Goal: Task Accomplishment & Management: Use online tool/utility

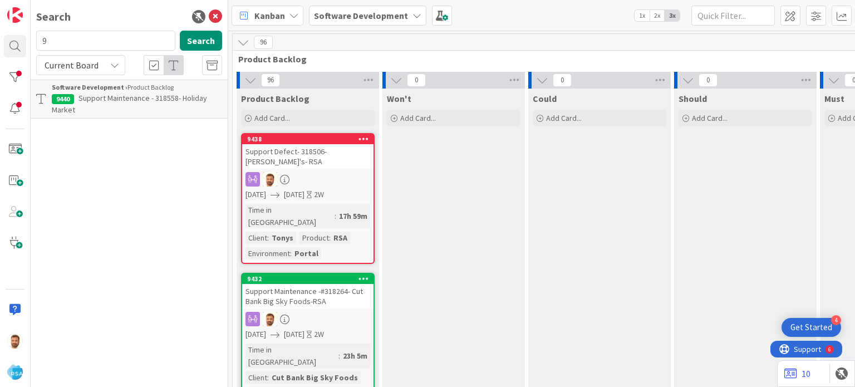
scroll to position [508, 1248]
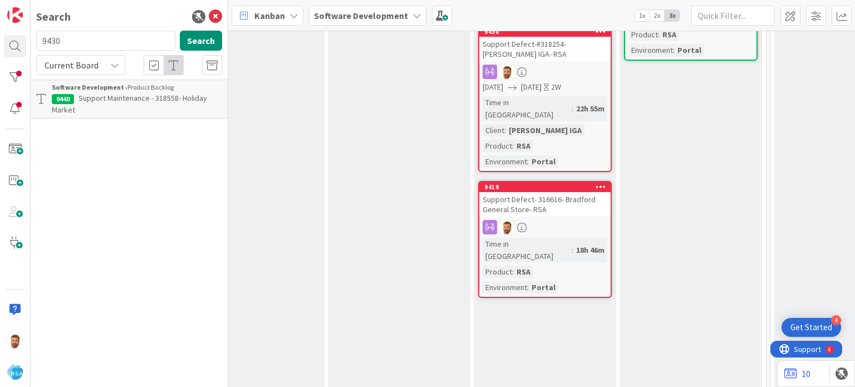
type input "9430"
click at [99, 102] on span "Support Defect-#318254- [PERSON_NAME] IGA- RSA" at bounding box center [135, 104] width 166 height 22
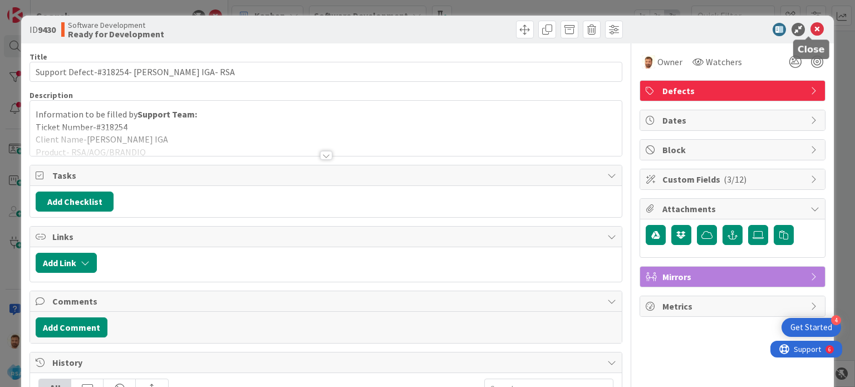
click at [810, 26] on icon at bounding box center [816, 29] width 13 height 13
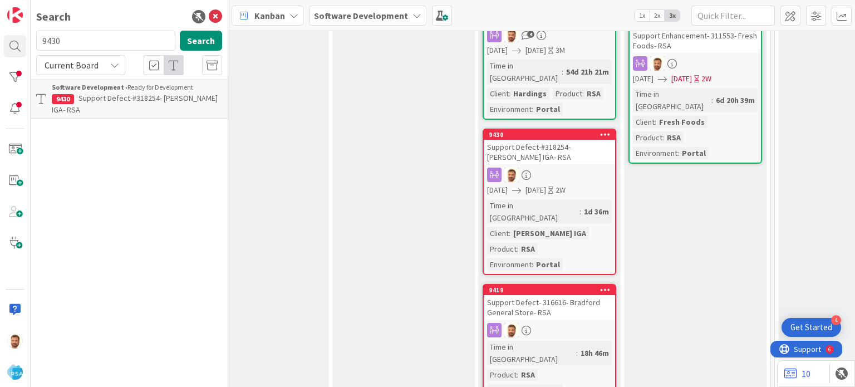
click at [545, 168] on div at bounding box center [549, 175] width 131 height 14
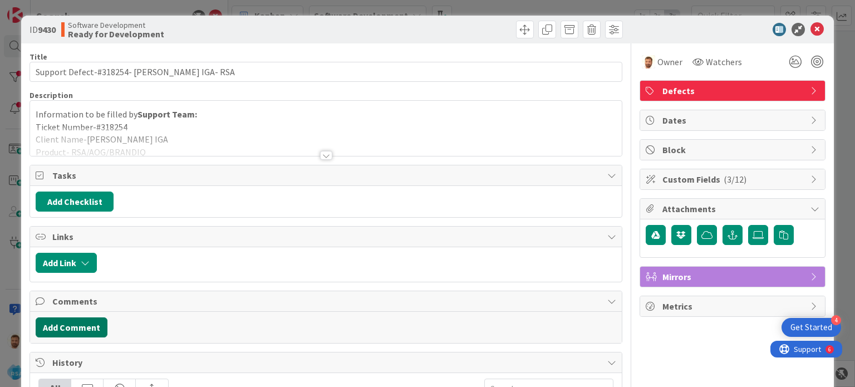
click at [73, 322] on button "Add Comment" at bounding box center [72, 327] width 72 height 20
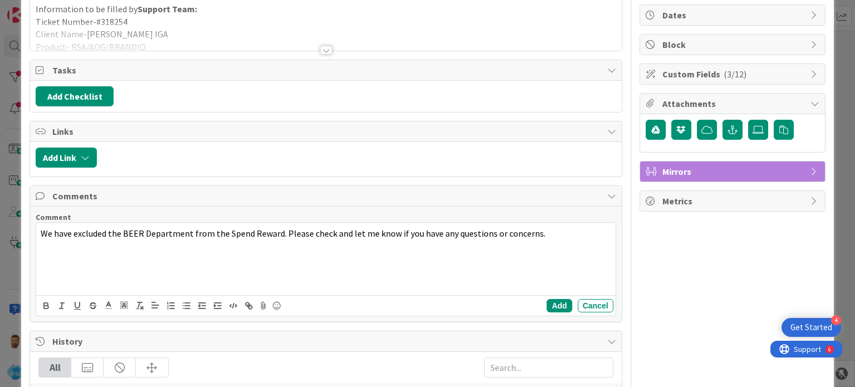
scroll to position [118, 0]
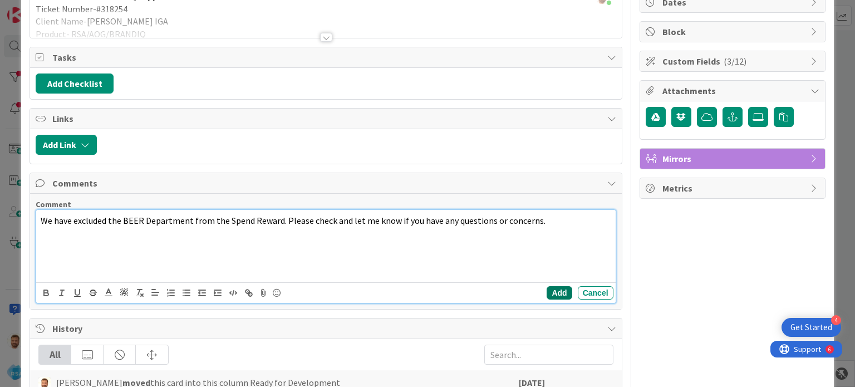
click at [552, 292] on button "Add" at bounding box center [559, 292] width 25 height 13
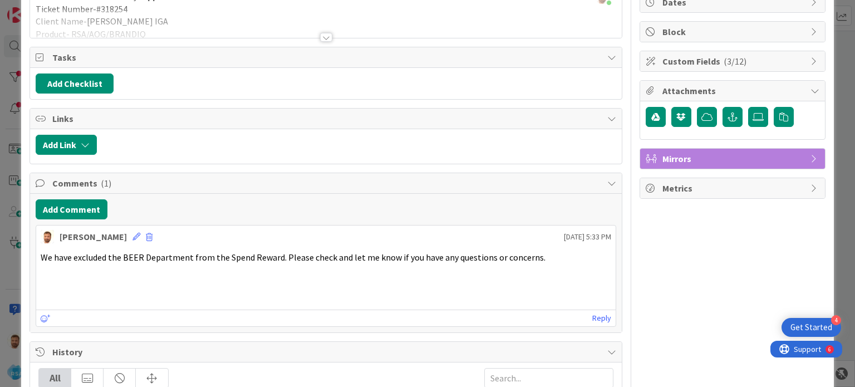
scroll to position [0, 0]
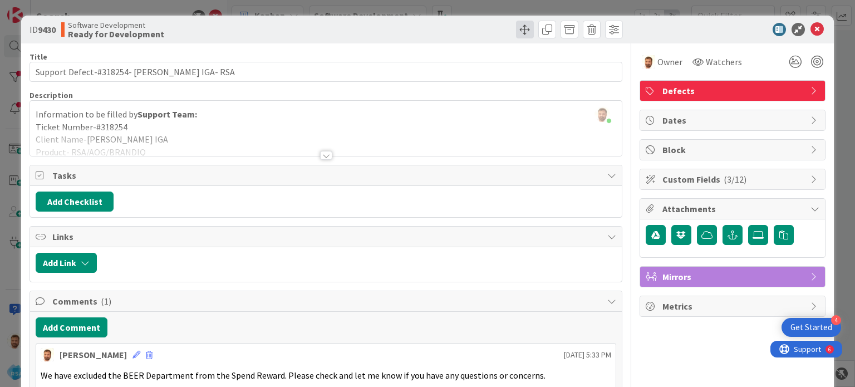
click at [519, 33] on span at bounding box center [525, 30] width 18 height 18
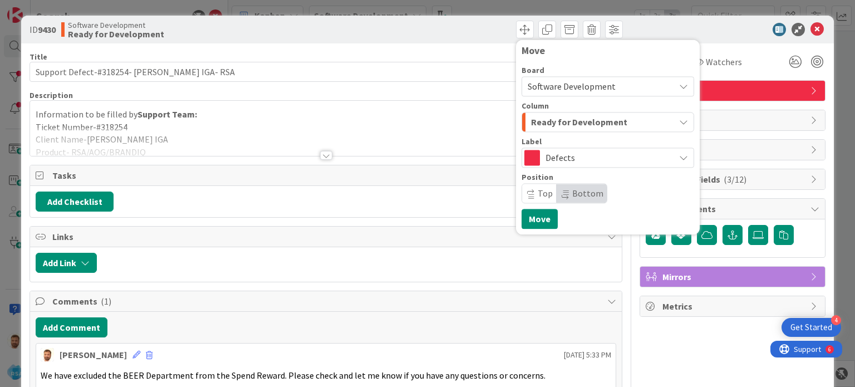
click at [552, 121] on span "Ready for Development" at bounding box center [579, 122] width 96 height 14
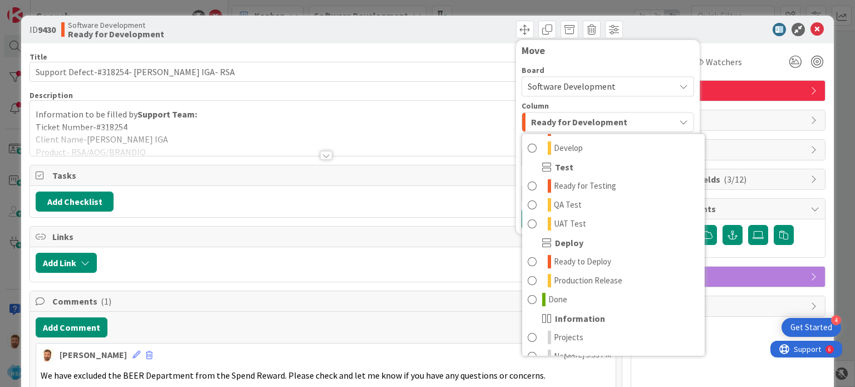
scroll to position [317, 0]
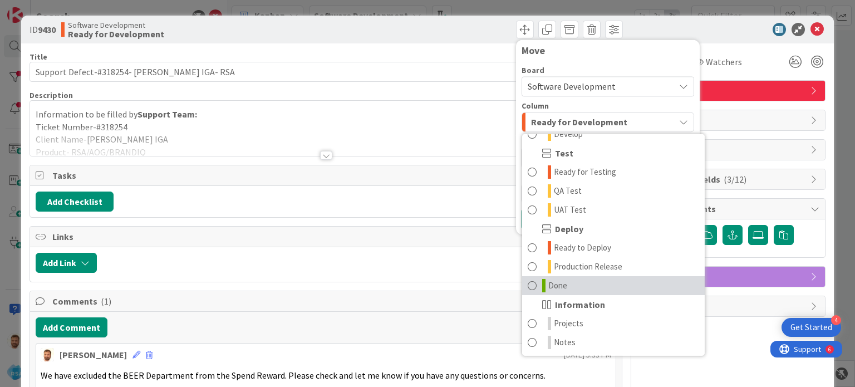
click at [528, 282] on span at bounding box center [532, 285] width 9 height 13
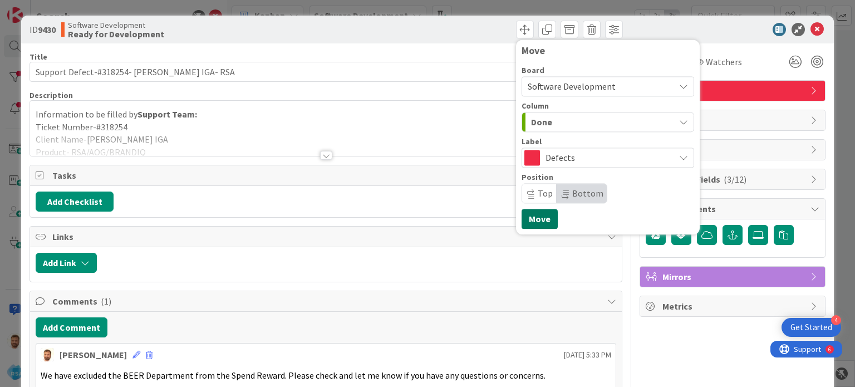
click at [522, 225] on button "Move" at bounding box center [540, 219] width 36 height 20
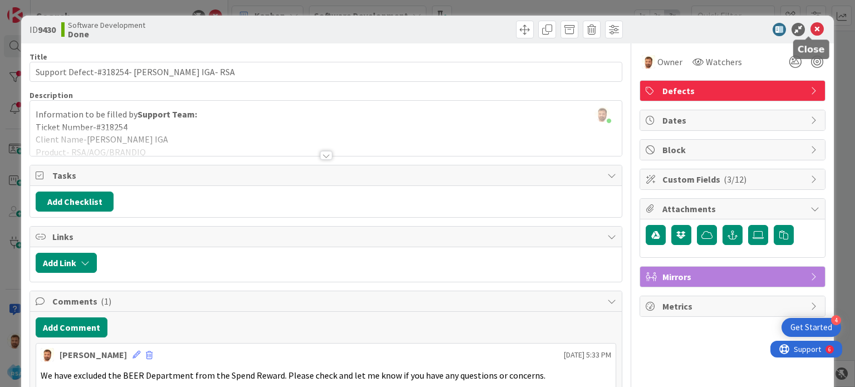
click at [810, 31] on icon at bounding box center [816, 29] width 13 height 13
